Goal: Navigation & Orientation: Find specific page/section

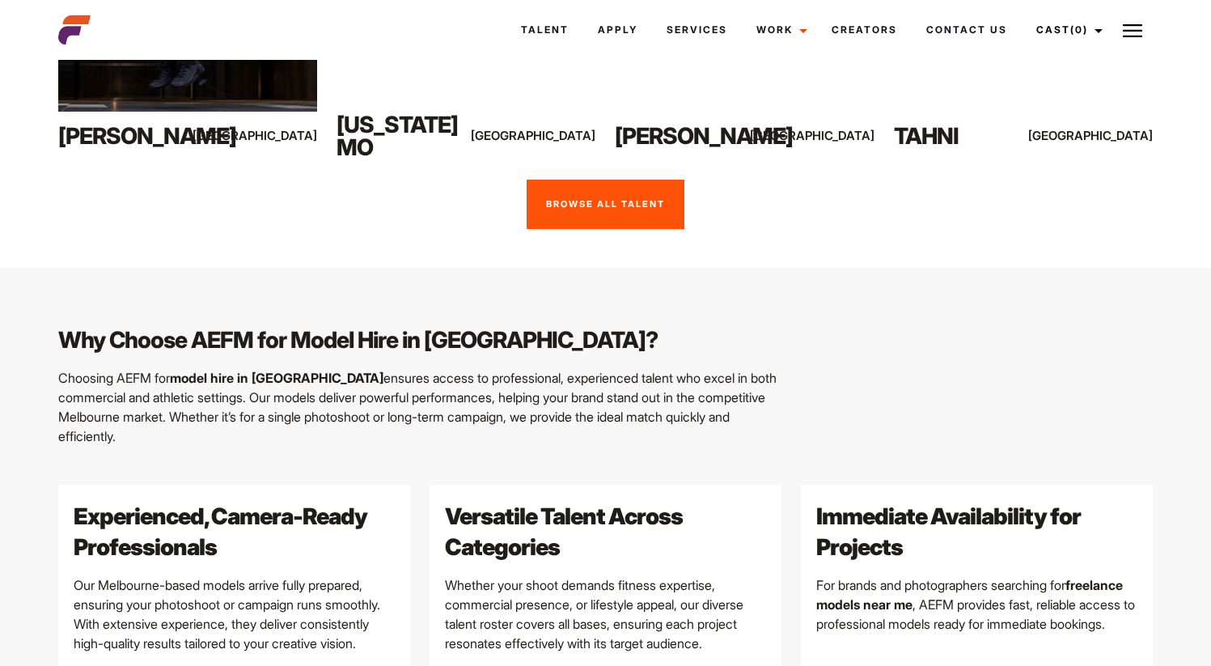
scroll to position [1591, 0]
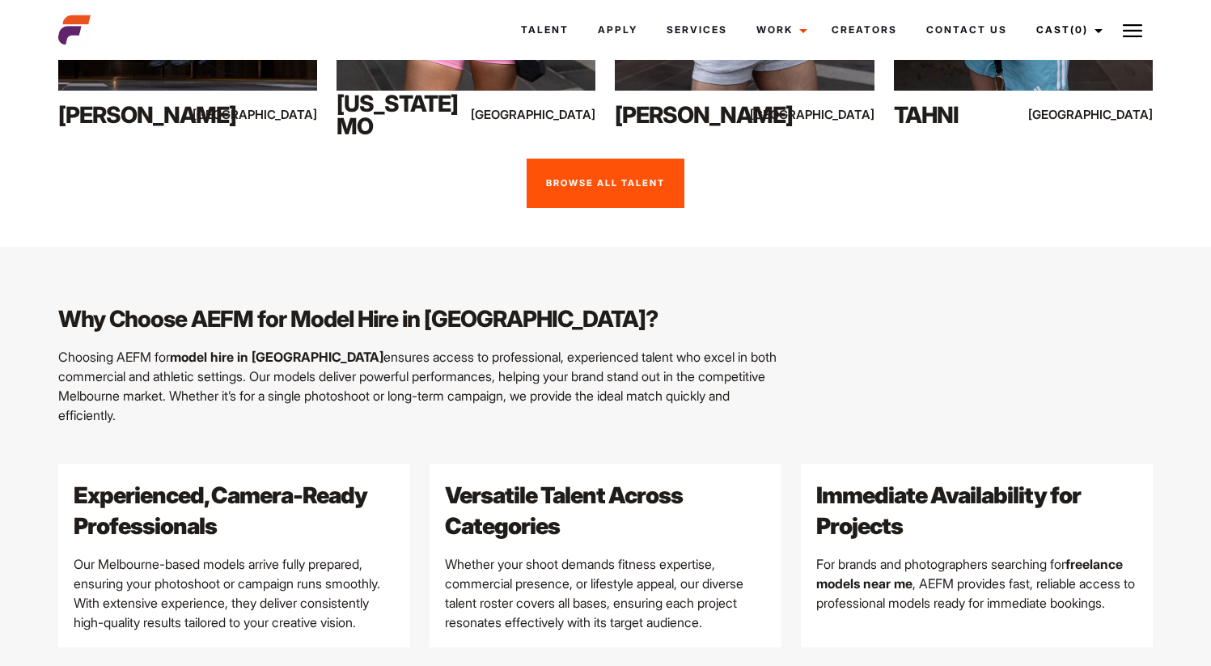
click at [606, 159] on link "Browse all talent" at bounding box center [606, 184] width 158 height 50
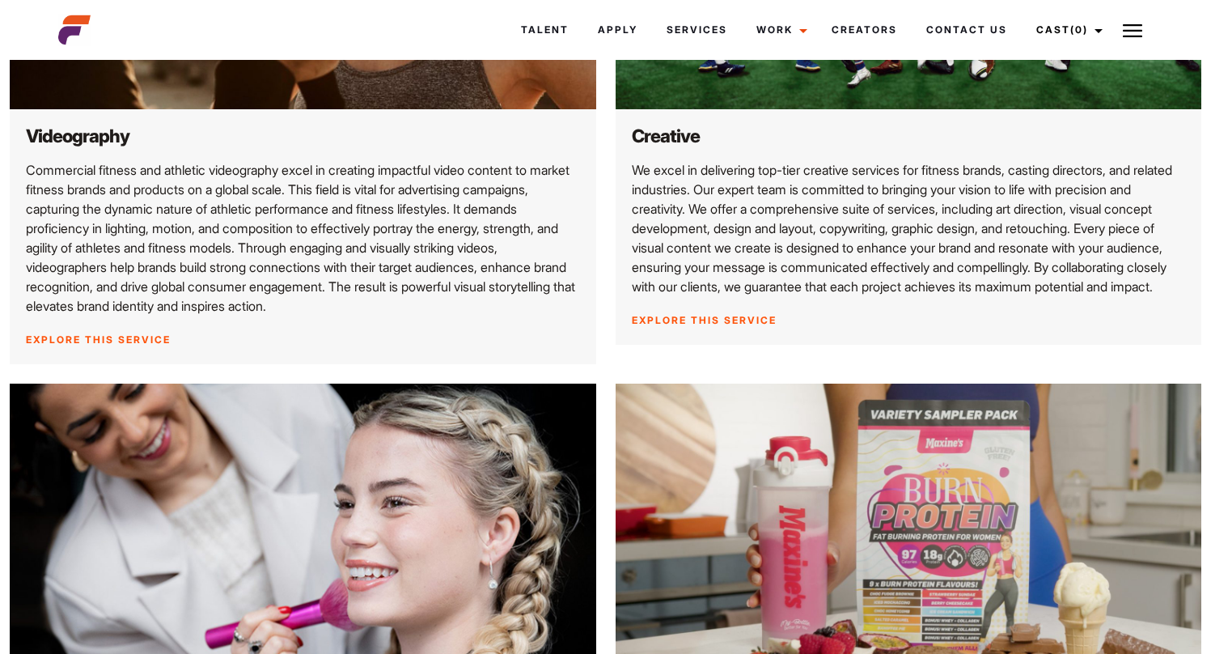
scroll to position [1364, 0]
